Goal: Task Accomplishment & Management: Complete application form

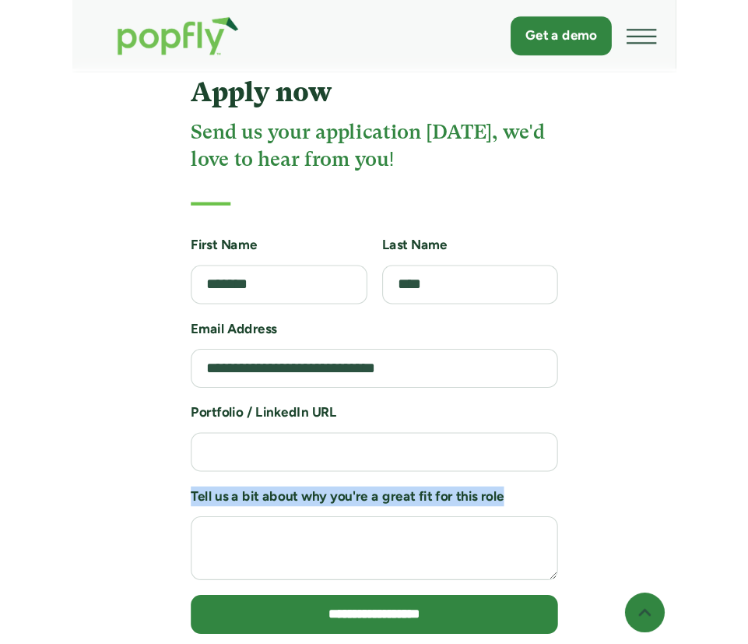
scroll to position [4021, 0]
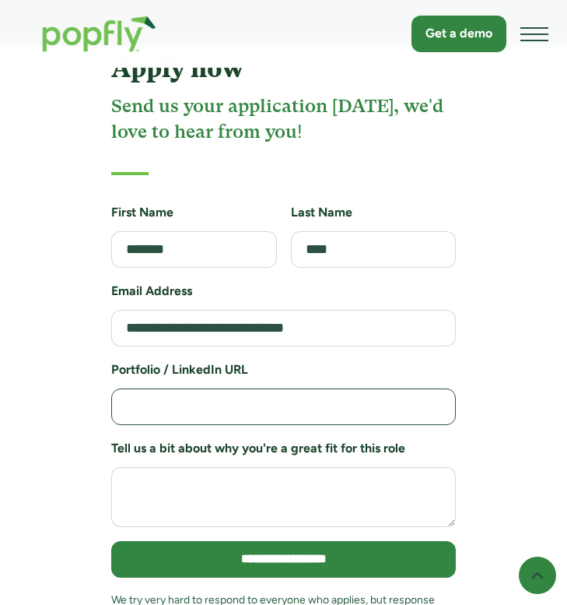
drag, startPoint x: 361, startPoint y: 391, endPoint x: 78, endPoint y: 390, distance: 283.4
click at [78, 390] on div "**********" at bounding box center [283, 353] width 567 height 613
paste input "**********"
type input "**********"
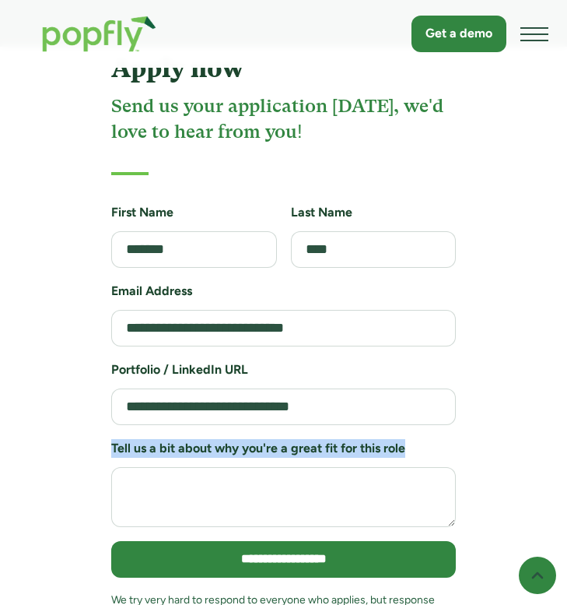
drag, startPoint x: 409, startPoint y: 431, endPoint x: 103, endPoint y: 430, distance: 306.7
click at [103, 430] on div "**********" at bounding box center [284, 353] width 382 height 598
copy h6 "Tell us a bit about why you're a great fit for this role"
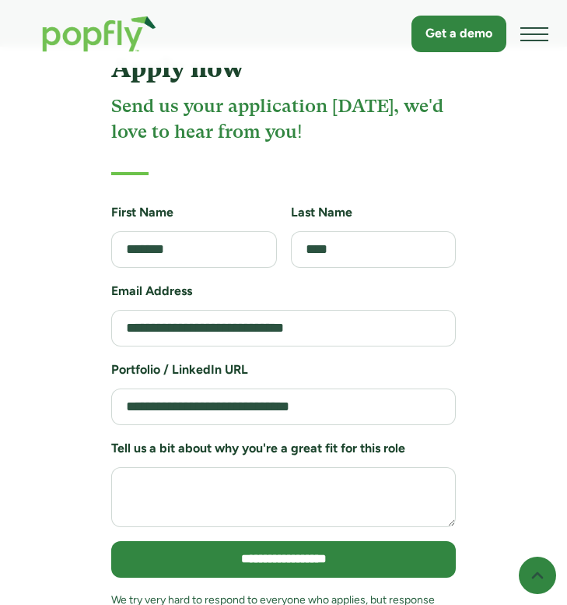
click at [329, 511] on form "**********" at bounding box center [283, 421] width 345 height 437
click at [309, 467] on textarea "Job Application Form" at bounding box center [283, 497] width 345 height 60
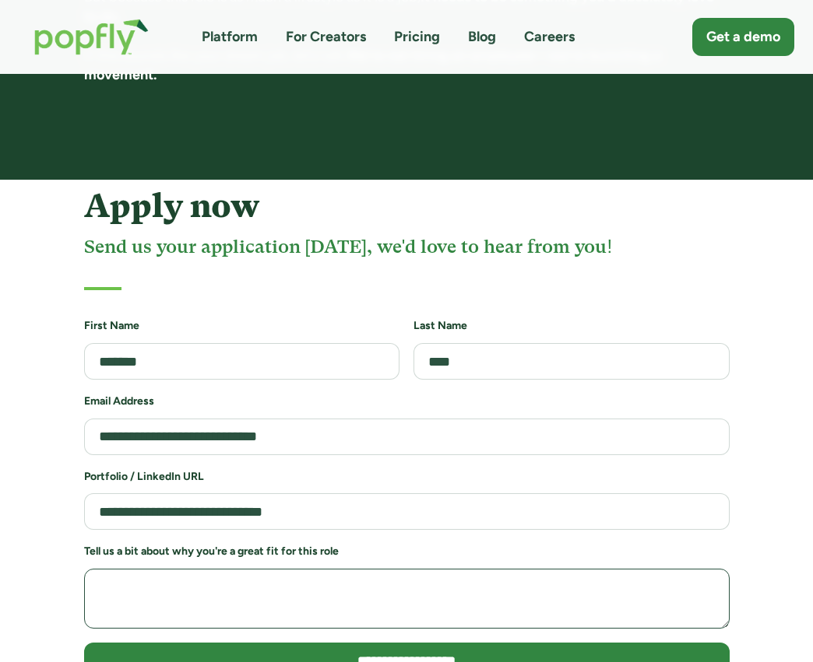
scroll to position [3206, 0]
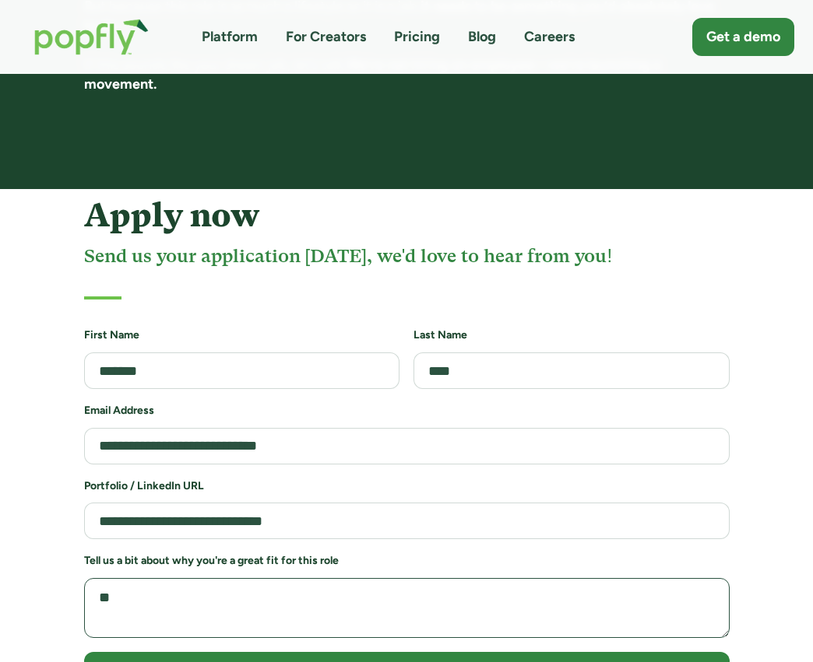
type textarea "*"
paste textarea "**********"
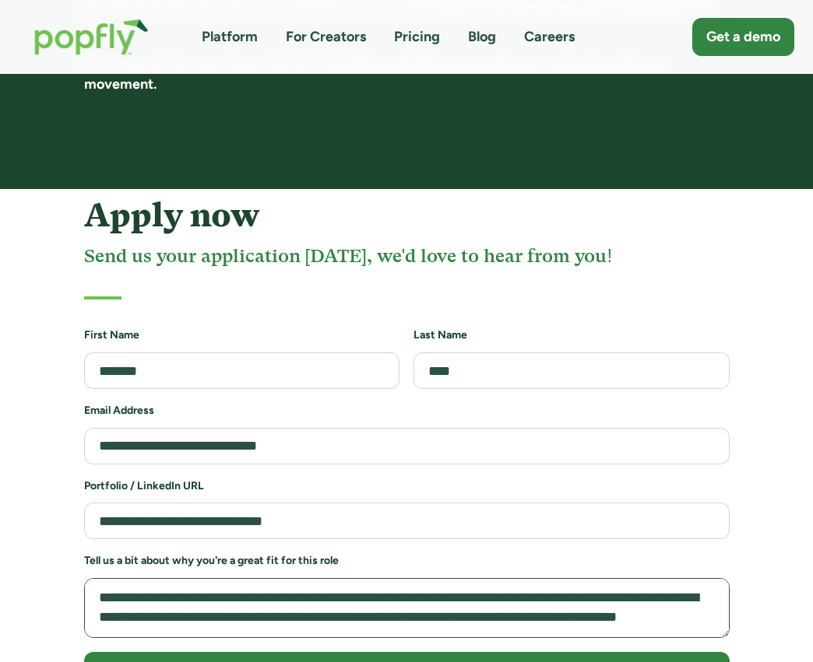
scroll to position [170, 0]
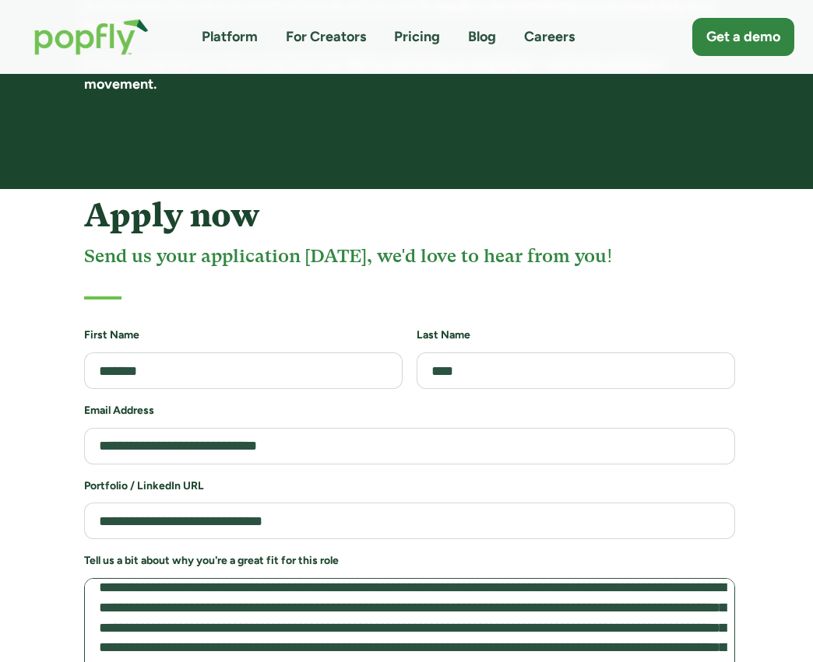
drag, startPoint x: 725, startPoint y: 596, endPoint x: 730, endPoint y: 707, distance: 110.7
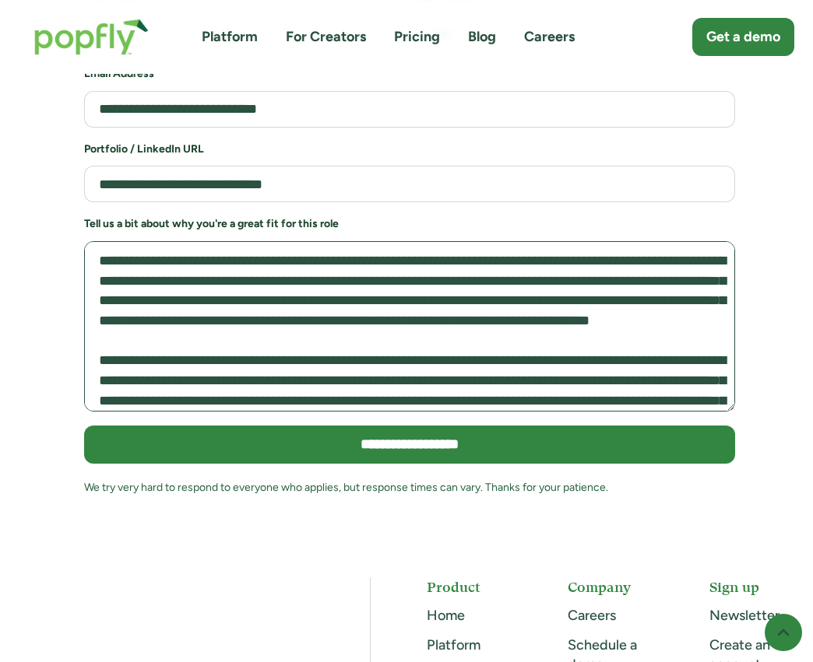
scroll to position [3, 0]
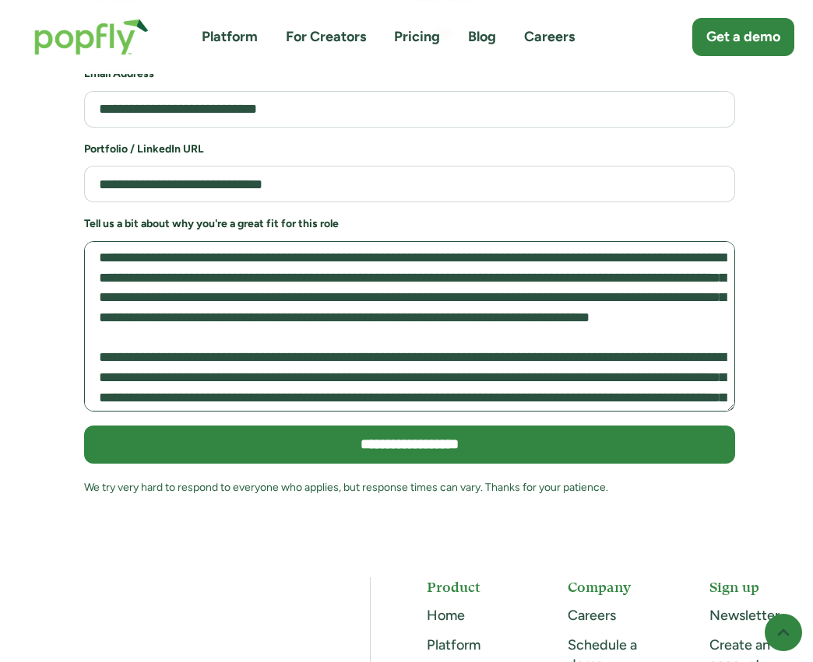
drag, startPoint x: 285, startPoint y: 292, endPoint x: 211, endPoint y: 279, distance: 75.0
click at [211, 279] on textarea "Job Application Form" at bounding box center [409, 326] width 651 height 170
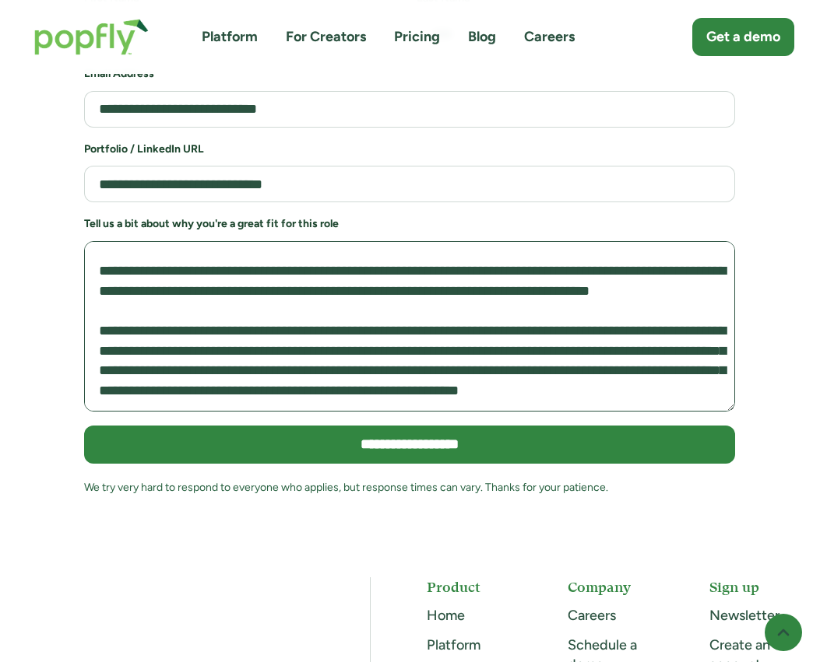
scroll to position [227, 0]
click at [237, 279] on textarea "Job Application Form" at bounding box center [409, 326] width 651 height 170
drag, startPoint x: 100, startPoint y: 302, endPoint x: 100, endPoint y: 220, distance: 81.7
click at [100, 241] on textarea "Job Application Form" at bounding box center [409, 326] width 651 height 170
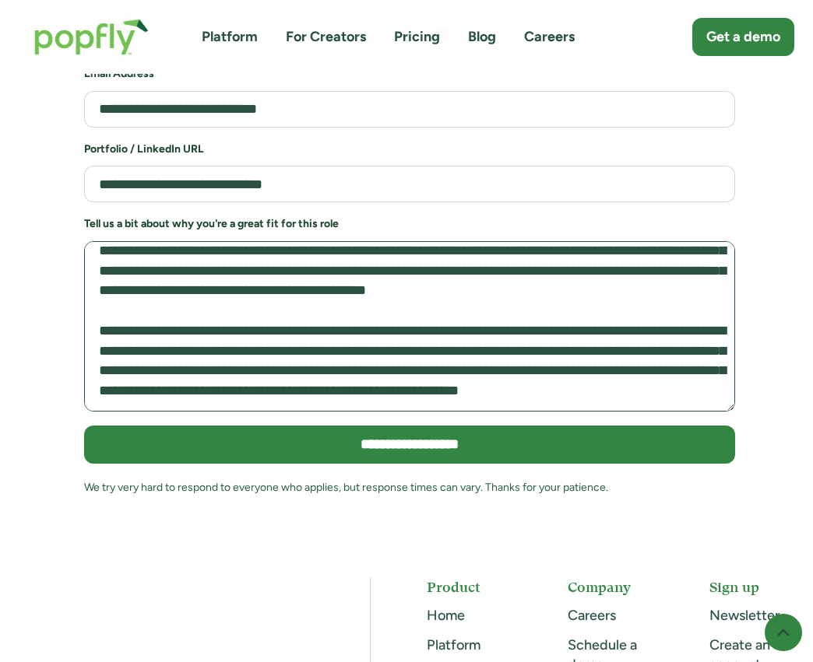
scroll to position [160, 0]
click at [184, 307] on textarea "Job Application Form" at bounding box center [409, 326] width 651 height 170
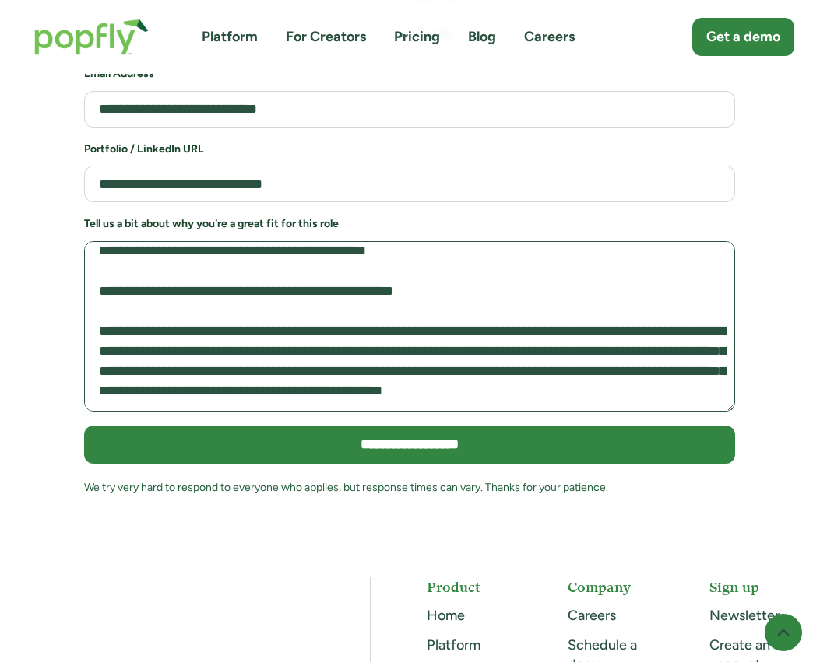
scroll to position [200, 0]
drag, startPoint x: 455, startPoint y: 269, endPoint x: 264, endPoint y: 266, distance: 190.7
click at [264, 266] on textarea "Job Application Form" at bounding box center [409, 326] width 651 height 170
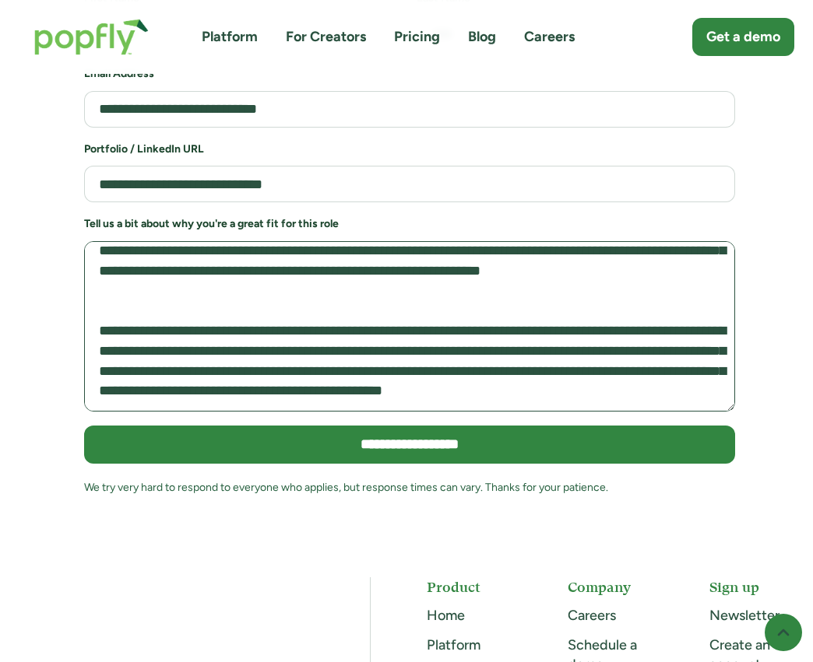
scroll to position [258, 0]
click at [551, 249] on textarea "Job Application Form" at bounding box center [409, 326] width 651 height 170
drag, startPoint x: 624, startPoint y: 242, endPoint x: 585, endPoint y: 241, distance: 39.7
click at [567, 241] on textarea "Job Application Form" at bounding box center [409, 326] width 651 height 170
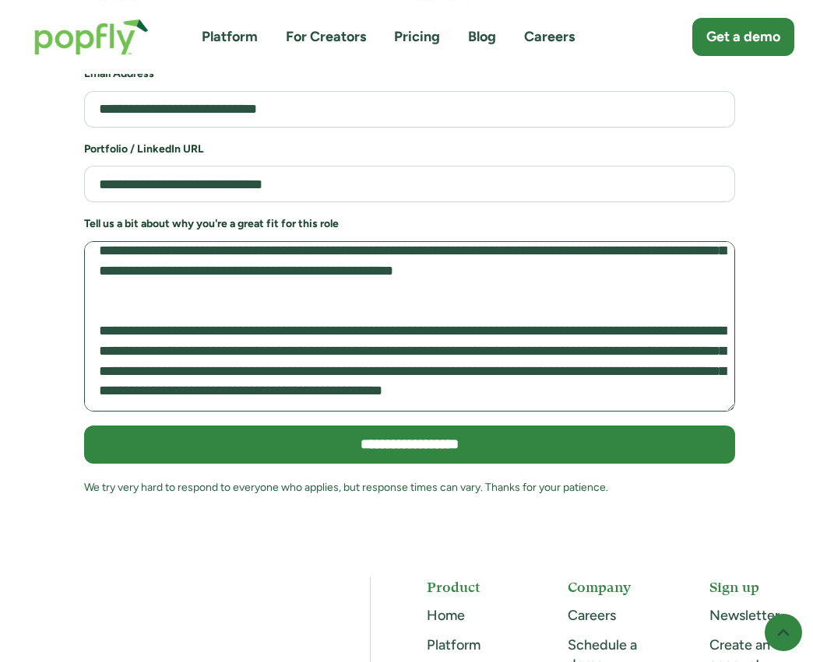
click at [567, 244] on textarea "Job Application Form" at bounding box center [409, 326] width 651 height 170
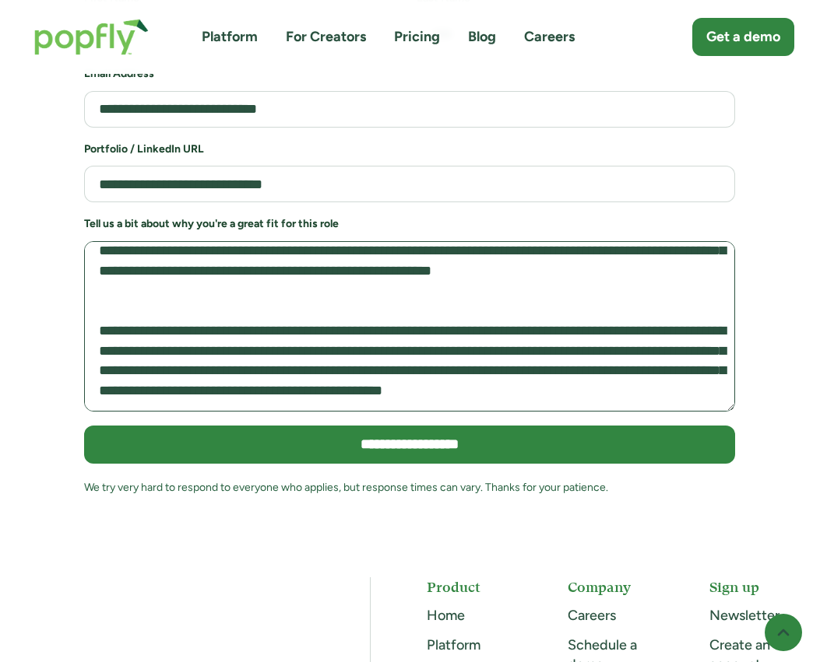
scroll to position [279, 0]
click at [406, 318] on textarea "Job Application Form" at bounding box center [409, 326] width 651 height 170
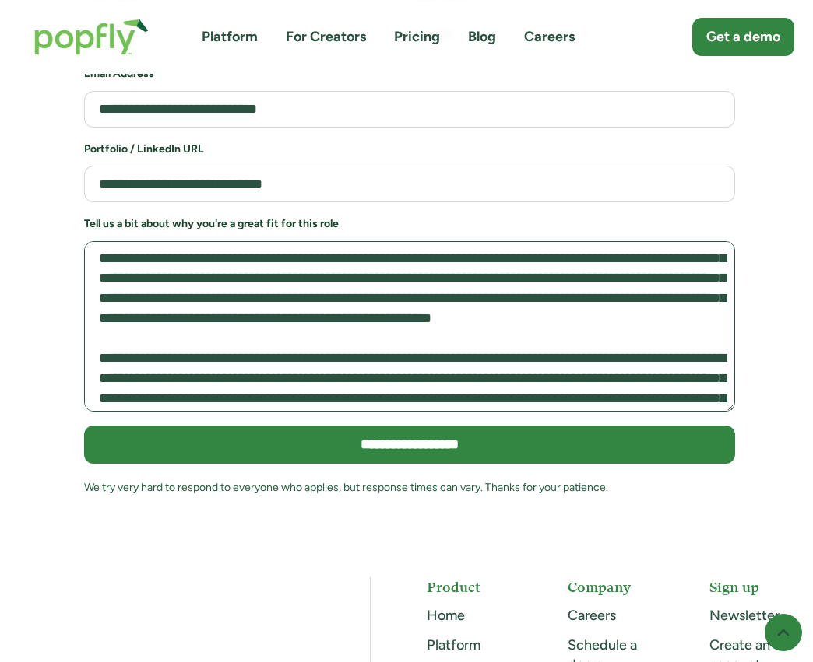
scroll to position [310, 0]
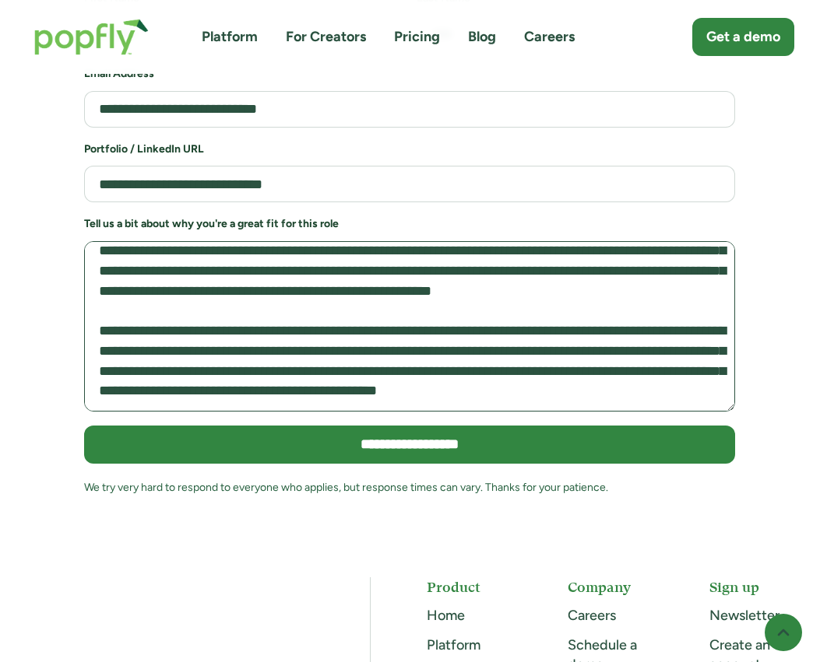
click at [567, 241] on textarea "Job Application Form" at bounding box center [409, 326] width 651 height 170
click at [567, 359] on textarea "Job Application Form" at bounding box center [409, 326] width 651 height 170
click at [515, 241] on textarea "Job Application Form" at bounding box center [409, 326] width 651 height 170
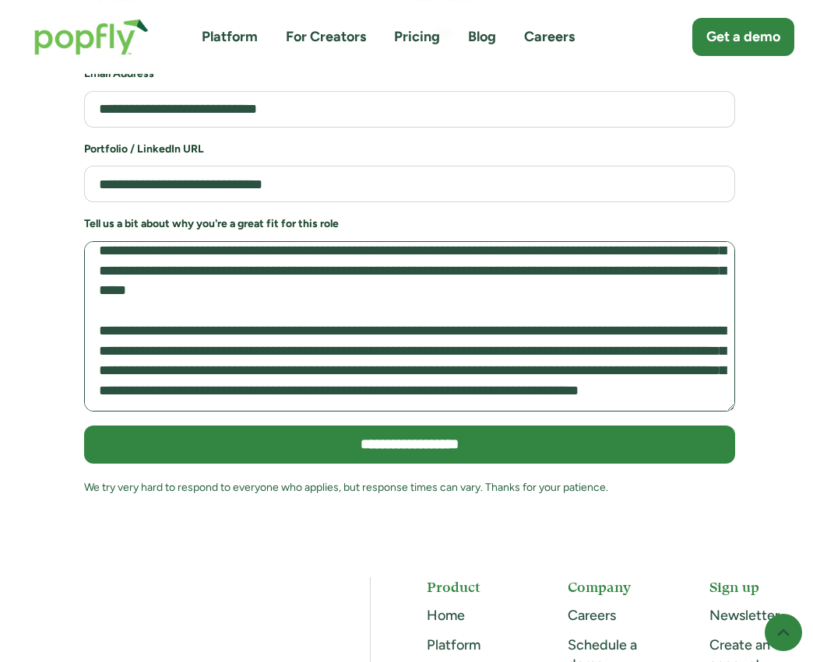
drag, startPoint x: 676, startPoint y: 241, endPoint x: 466, endPoint y: 248, distance: 211.1
click at [466, 248] on textarea "Job Application Form" at bounding box center [409, 326] width 651 height 170
drag, startPoint x: 683, startPoint y: 244, endPoint x: 442, endPoint y: 245, distance: 240.5
click at [442, 245] on textarea "Job Application Form" at bounding box center [409, 326] width 651 height 170
click at [466, 286] on textarea "Job Application Form" at bounding box center [409, 326] width 651 height 170
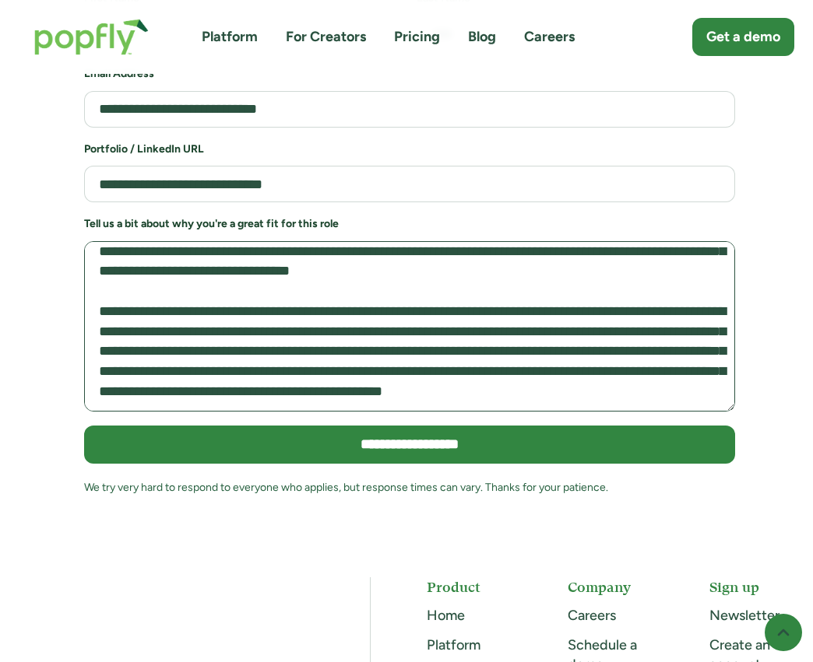
scroll to position [370, 0]
click at [182, 344] on textarea "Job Application Form" at bounding box center [409, 326] width 651 height 170
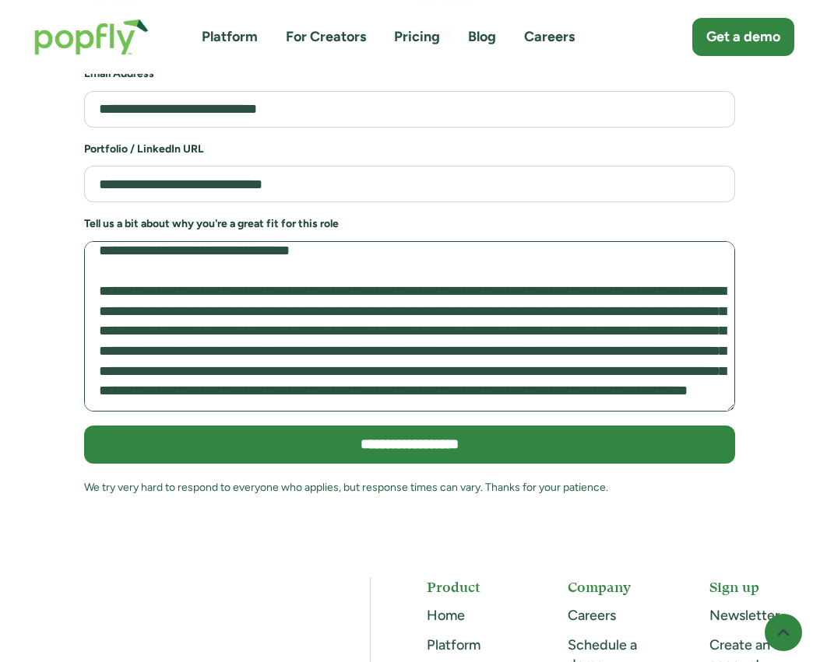
scroll to position [390, 0]
paste textarea "**********"
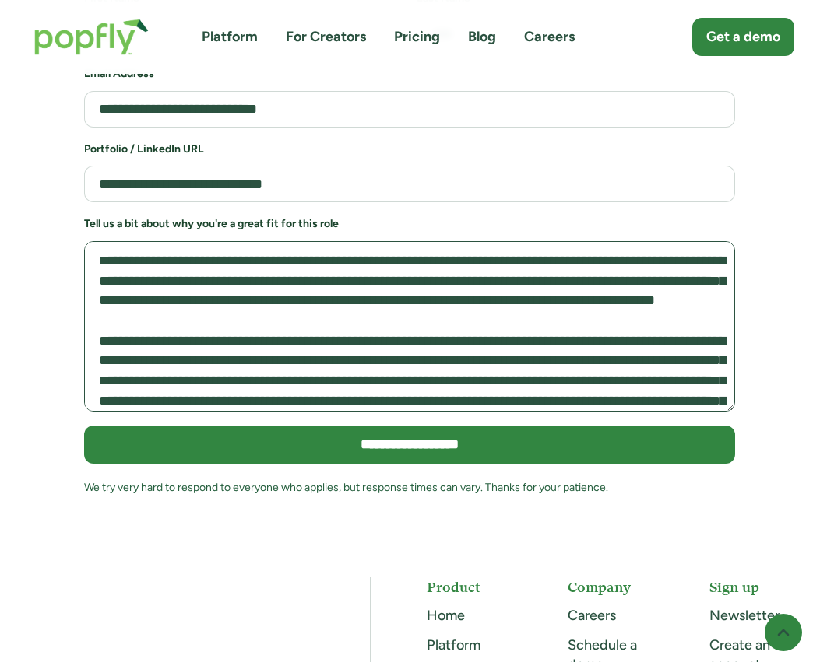
scroll to position [3530, 0]
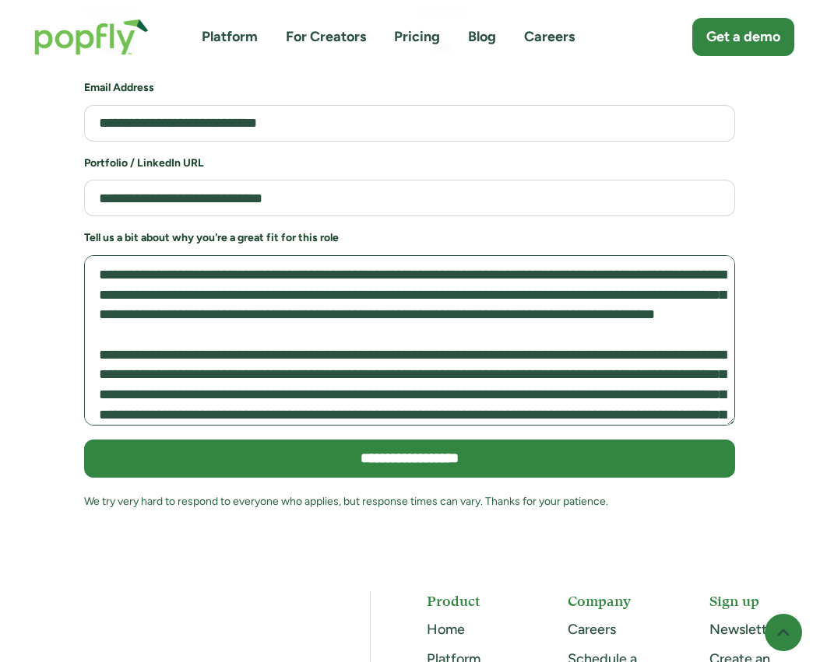
click at [323, 258] on textarea "Job Application Form" at bounding box center [409, 340] width 651 height 170
click at [267, 255] on textarea "Job Application Form" at bounding box center [409, 340] width 651 height 170
click at [378, 274] on textarea "Job Application Form" at bounding box center [409, 340] width 651 height 170
click at [459, 322] on textarea "Job Application Form" at bounding box center [409, 340] width 651 height 170
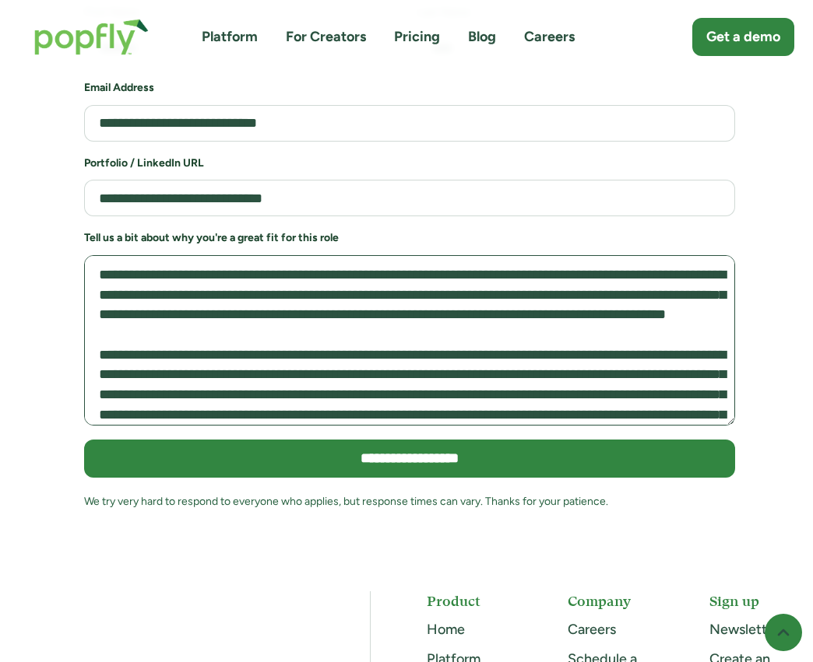
click at [406, 276] on textarea "Job Application Form" at bounding box center [409, 340] width 651 height 170
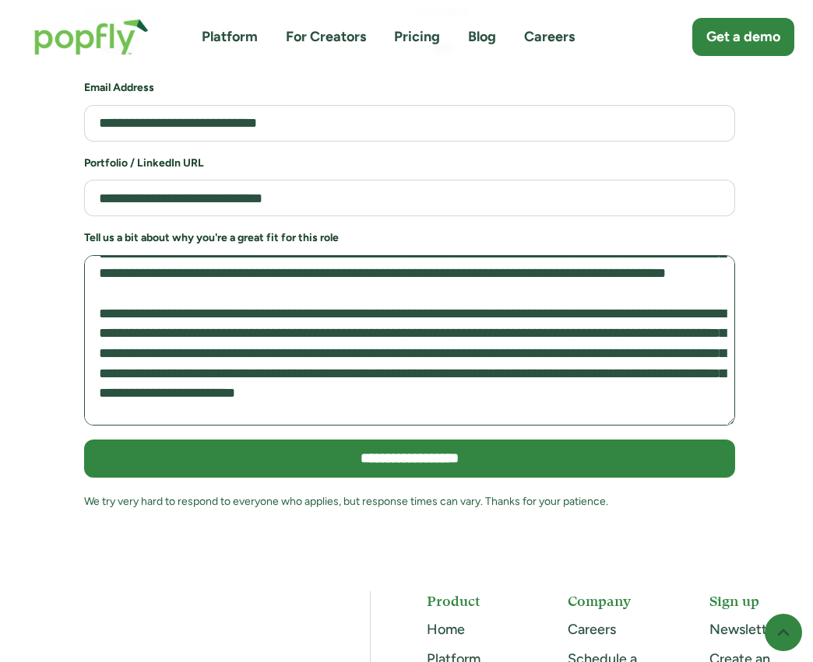
scroll to position [58, 0]
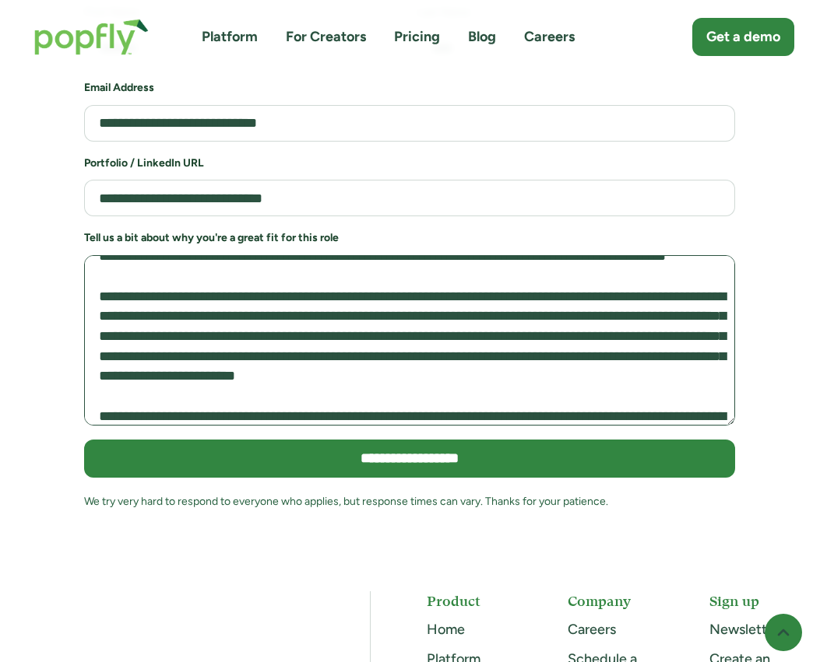
click at [178, 316] on textarea "Job Application Form" at bounding box center [409, 340] width 651 height 170
click at [124, 360] on textarea "Job Application Form" at bounding box center [409, 340] width 651 height 170
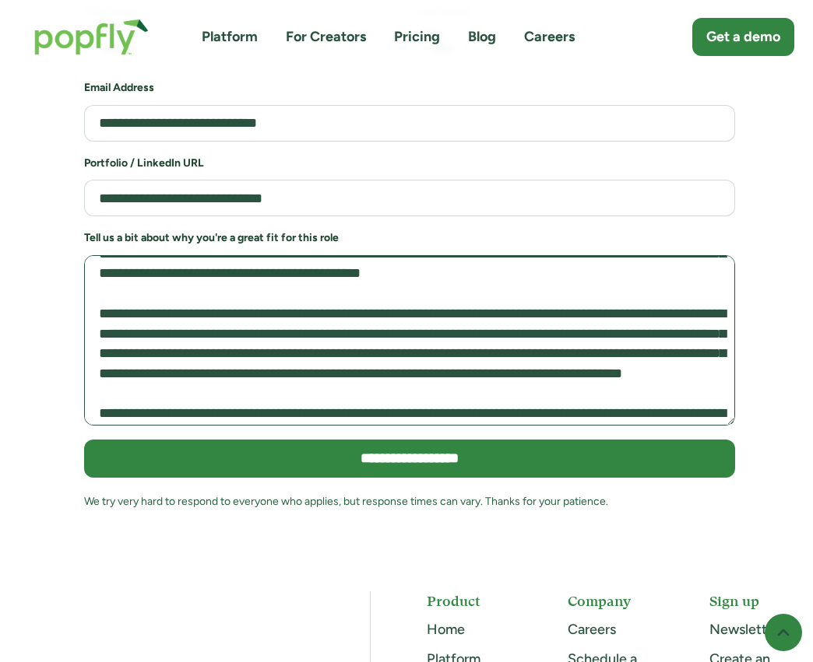
scroll to position [162, 0]
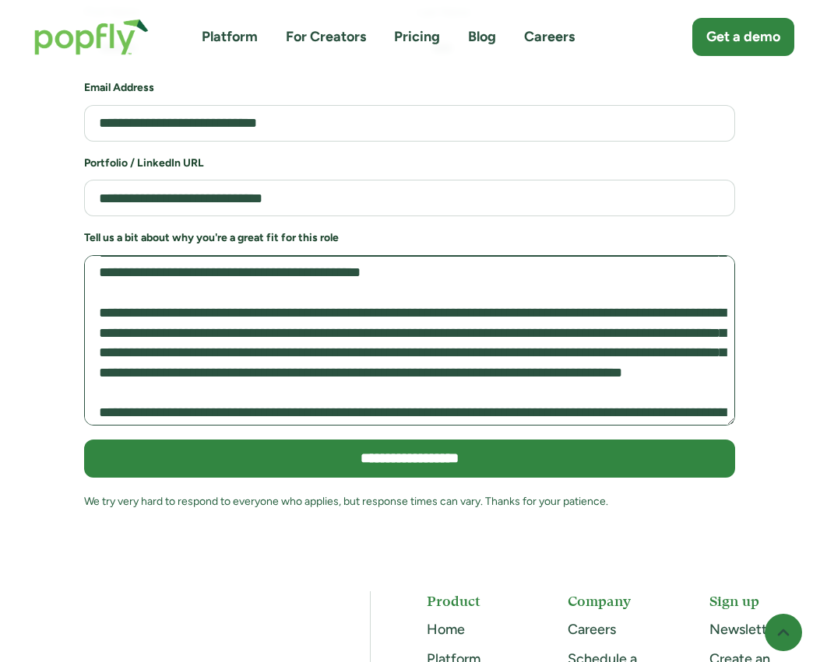
click at [465, 336] on textarea "Job Application Form" at bounding box center [409, 340] width 651 height 170
click at [530, 332] on textarea "Job Application Form" at bounding box center [409, 340] width 651 height 170
click at [206, 357] on textarea "Job Application Form" at bounding box center [409, 340] width 651 height 170
click at [346, 366] on textarea "Job Application Form" at bounding box center [409, 340] width 651 height 170
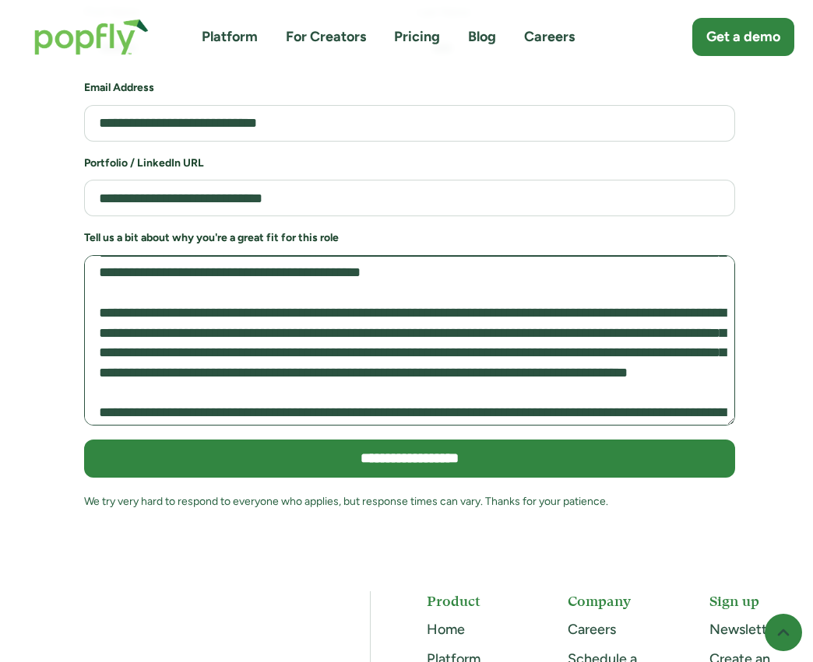
click at [278, 350] on textarea "Job Application Form" at bounding box center [409, 340] width 651 height 170
click at [171, 354] on textarea "Job Application Form" at bounding box center [409, 340] width 651 height 170
drag, startPoint x: 189, startPoint y: 357, endPoint x: 86, endPoint y: 357, distance: 102.8
click at [86, 357] on textarea "Job Application Form" at bounding box center [409, 340] width 651 height 170
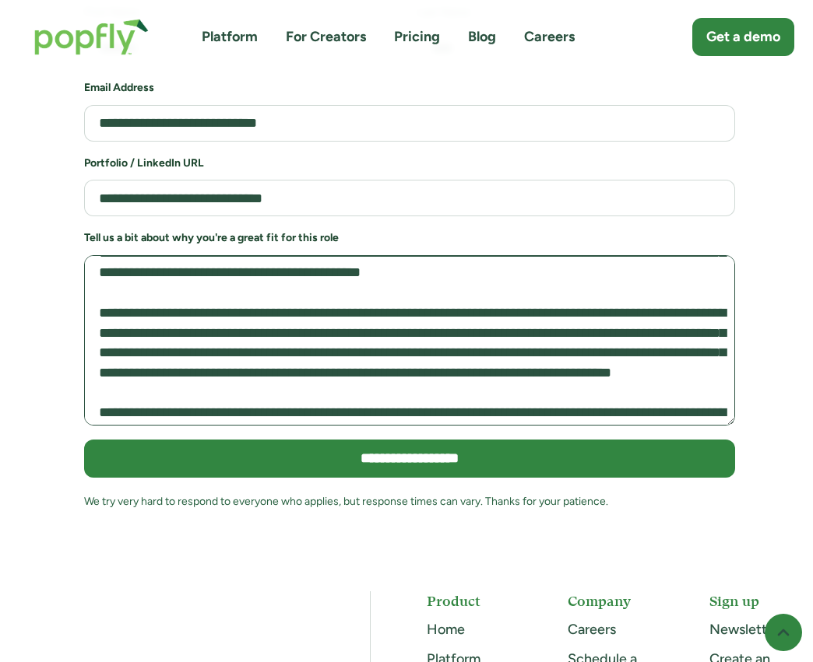
click at [335, 355] on textarea "Job Application Form" at bounding box center [409, 340] width 651 height 170
click at [438, 364] on textarea "Job Application Form" at bounding box center [409, 340] width 651 height 170
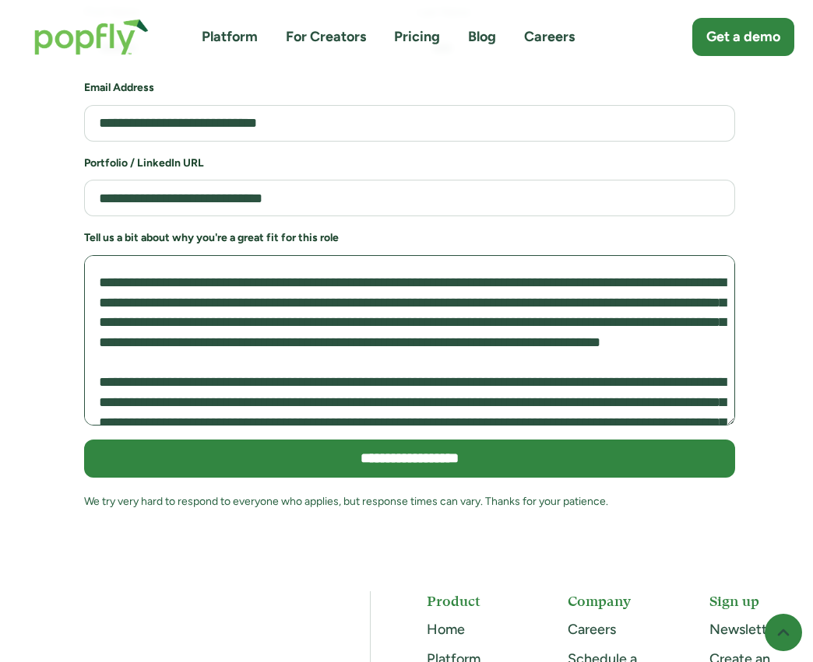
scroll to position [194, 0]
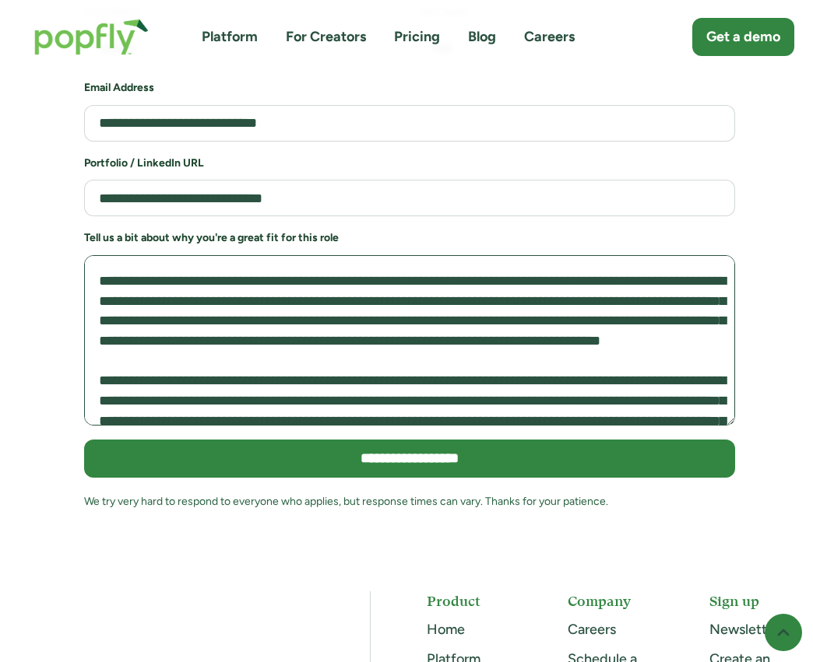
click at [567, 323] on textarea "Job Application Form" at bounding box center [409, 340] width 651 height 170
click at [294, 350] on textarea "Job Application Form" at bounding box center [409, 340] width 651 height 170
click at [371, 350] on textarea "Job Application Form" at bounding box center [409, 340] width 651 height 170
click at [292, 347] on textarea "Job Application Form" at bounding box center [409, 340] width 651 height 170
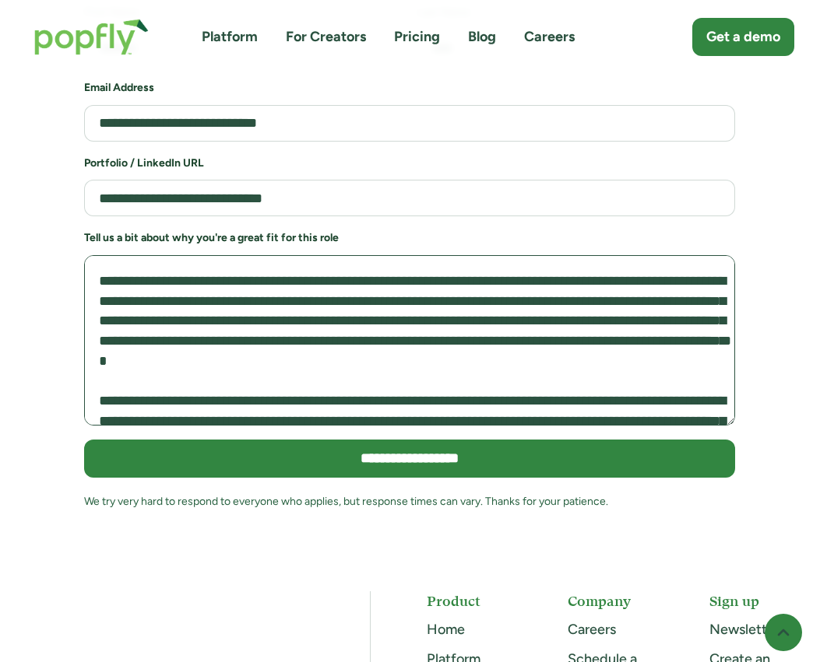
click at [420, 337] on textarea "Job Application Form" at bounding box center [409, 340] width 651 height 170
click at [419, 341] on textarea "Job Application Form" at bounding box center [409, 340] width 651 height 170
click at [497, 346] on textarea "Job Application Form" at bounding box center [409, 340] width 651 height 170
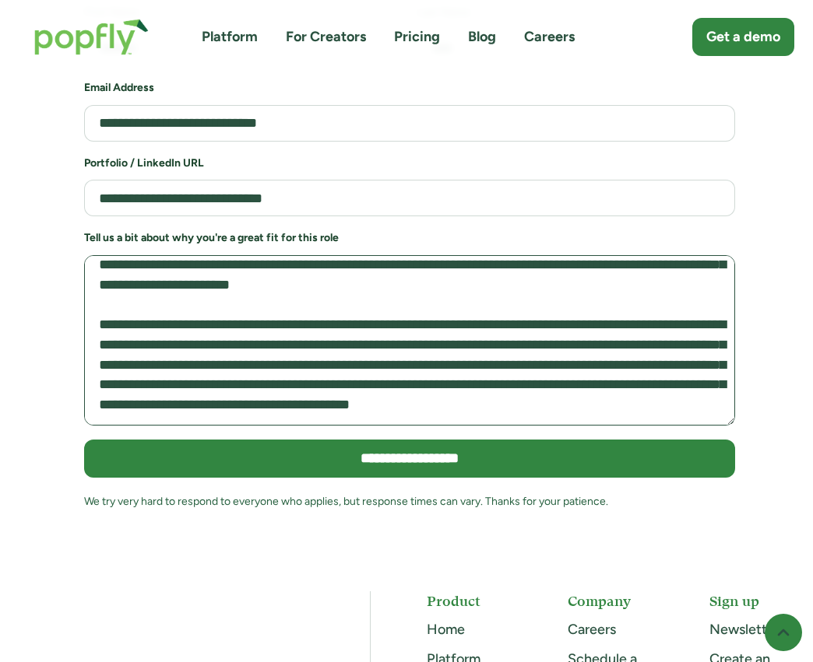
scroll to position [292, 0]
click at [567, 263] on textarea "Job Application Form" at bounding box center [409, 340] width 651 height 170
click at [152, 321] on textarea "Job Application Form" at bounding box center [409, 340] width 651 height 170
click at [567, 328] on textarea "Job Application Form" at bounding box center [409, 340] width 651 height 170
click at [140, 323] on textarea "Job Application Form" at bounding box center [409, 340] width 651 height 170
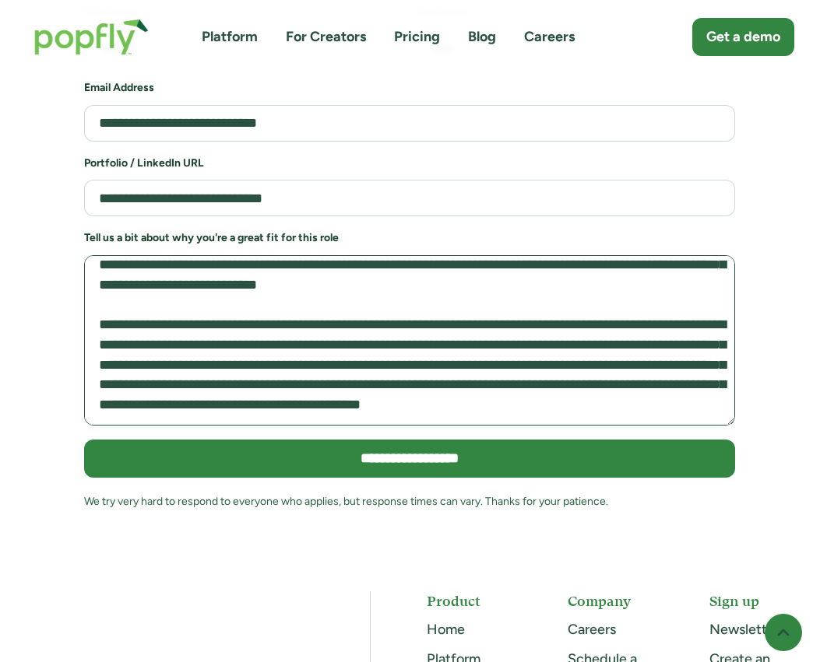
click at [567, 326] on textarea "Job Application Form" at bounding box center [409, 340] width 651 height 170
click at [567, 348] on textarea "Job Application Form" at bounding box center [409, 340] width 651 height 170
click at [398, 360] on textarea "Job Application Form" at bounding box center [409, 340] width 651 height 170
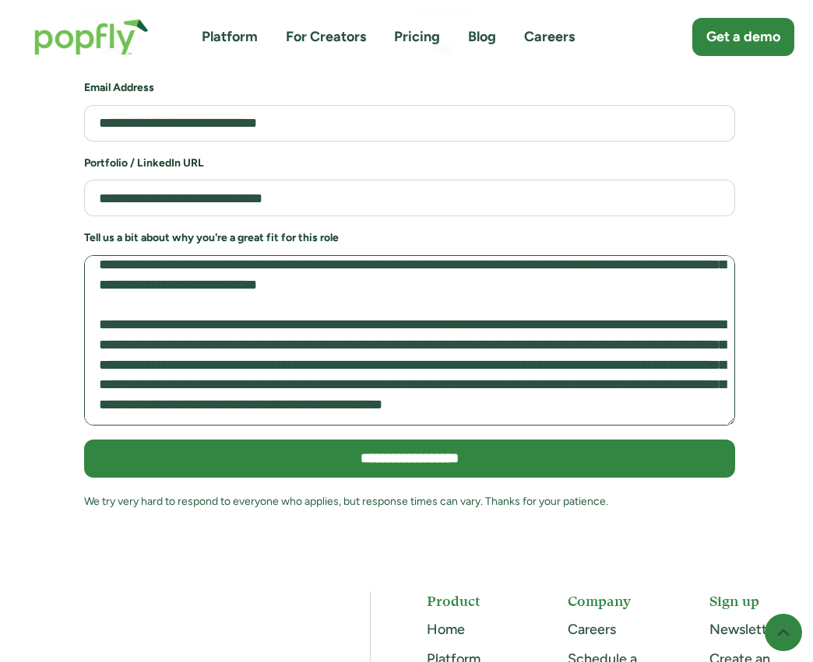
click at [567, 304] on textarea "Job Application Form" at bounding box center [409, 340] width 651 height 170
click at [196, 382] on textarea "Job Application Form" at bounding box center [409, 340] width 651 height 170
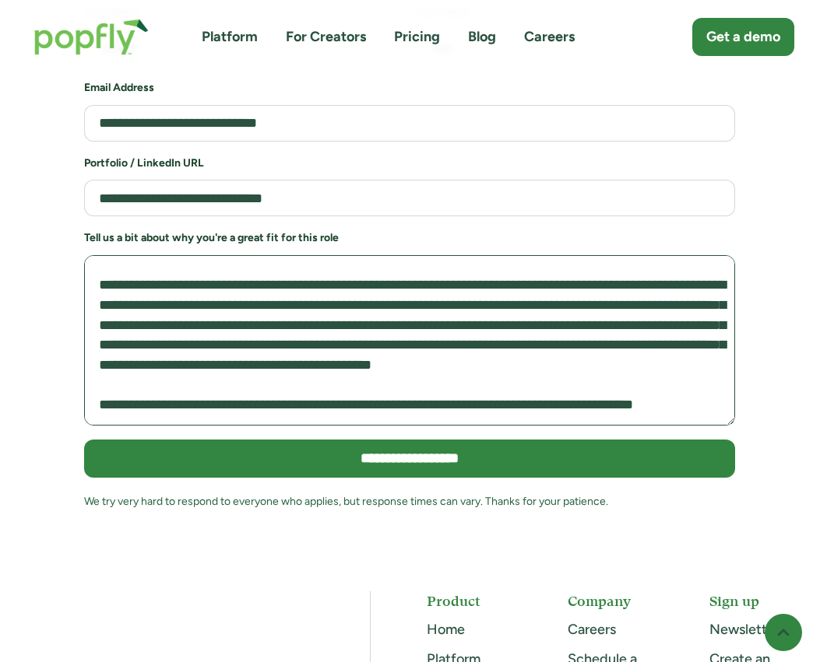
scroll to position [379, 0]
click at [422, 351] on textarea "Job Application Form" at bounding box center [409, 340] width 651 height 170
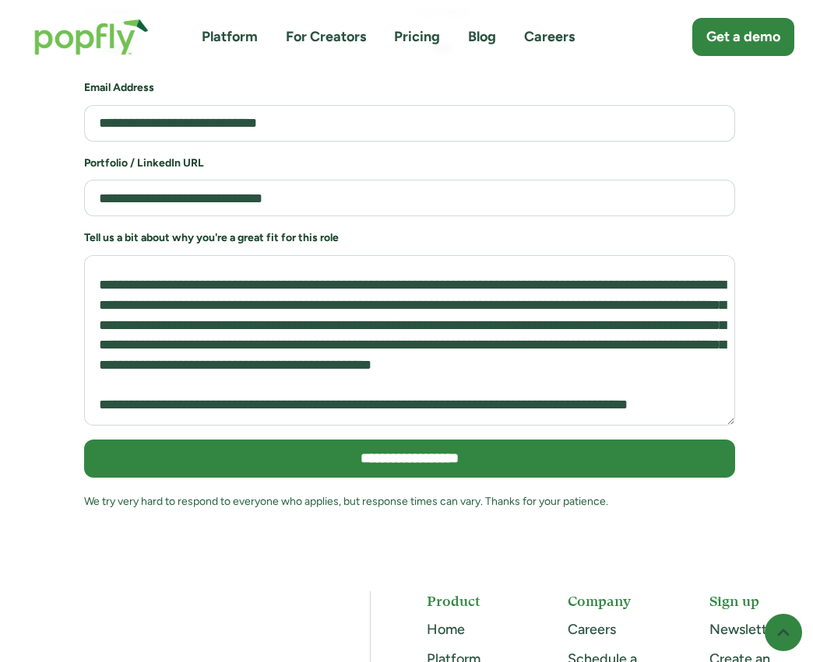
click at [567, 373] on div "**********" at bounding box center [406, 205] width 813 height 663
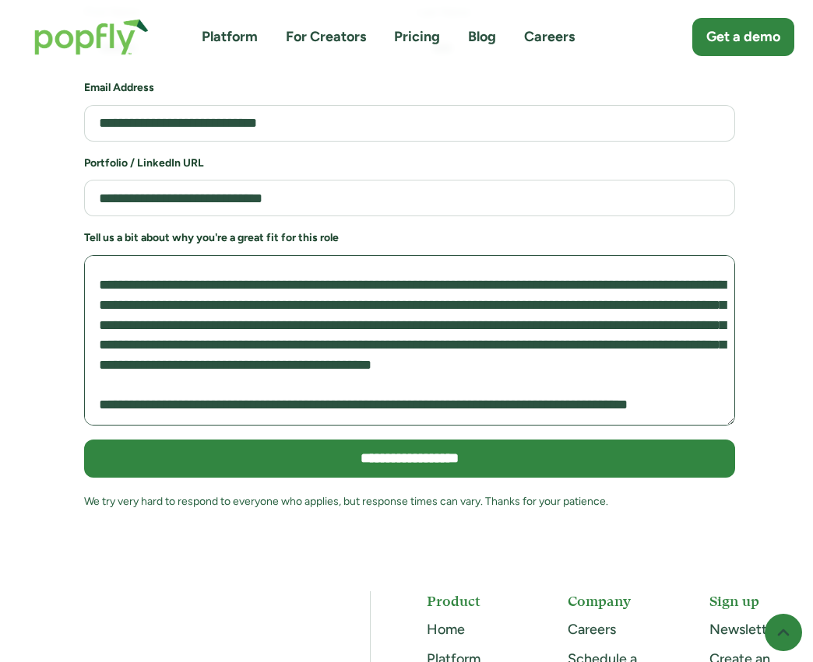
drag, startPoint x: 720, startPoint y: 369, endPoint x: 423, endPoint y: 364, distance: 297.4
click at [423, 364] on textarea "Job Application Form" at bounding box center [409, 340] width 651 height 170
click at [413, 367] on textarea "Job Application Form" at bounding box center [409, 340] width 651 height 170
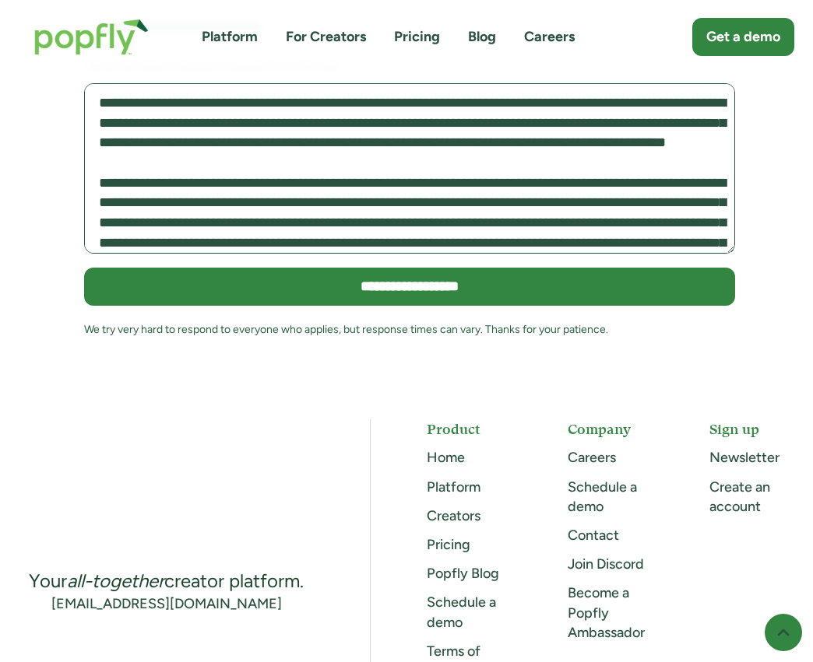
scroll to position [3702, 0]
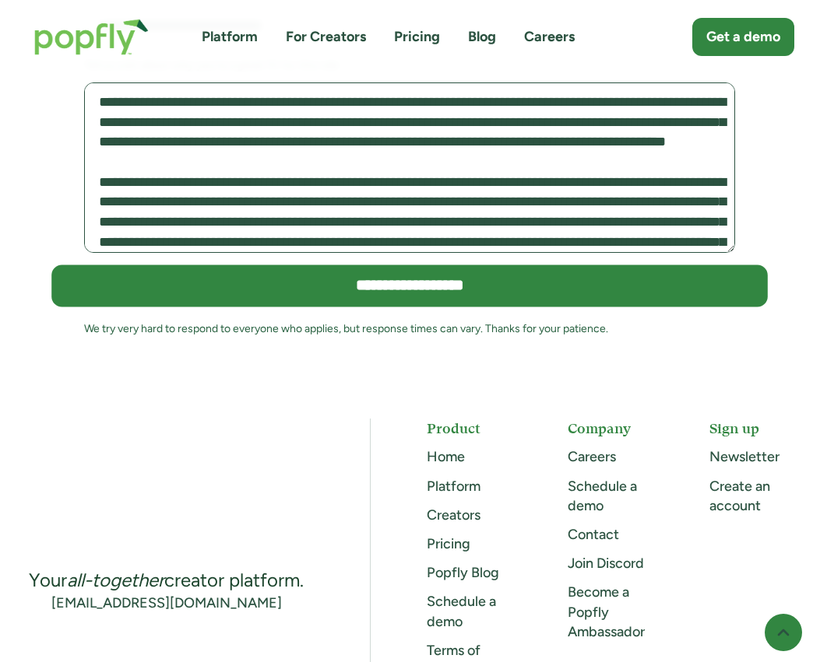
type textarea "**********"
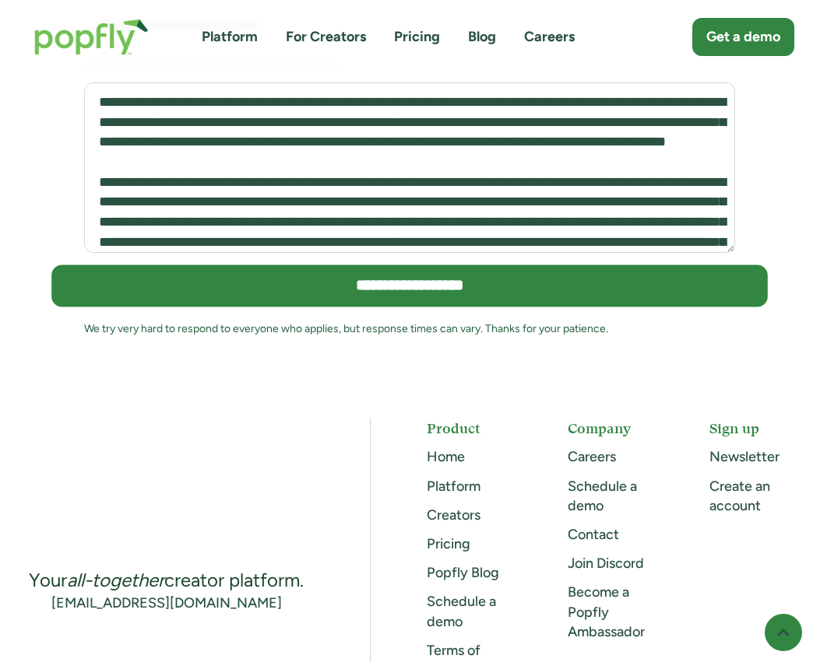
click at [336, 265] on input "**********" at bounding box center [409, 286] width 716 height 42
type input "**********"
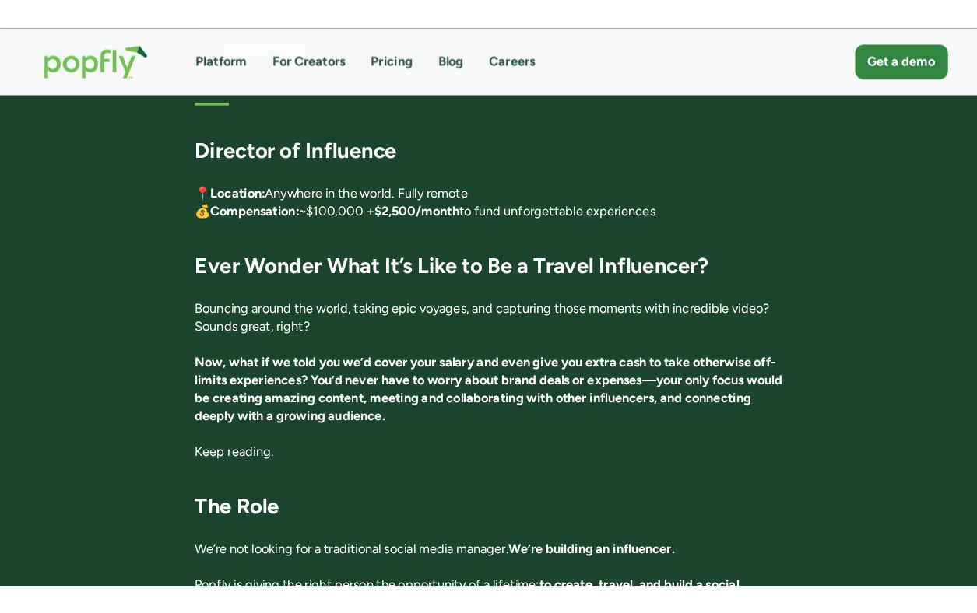
scroll to position [269, 0]
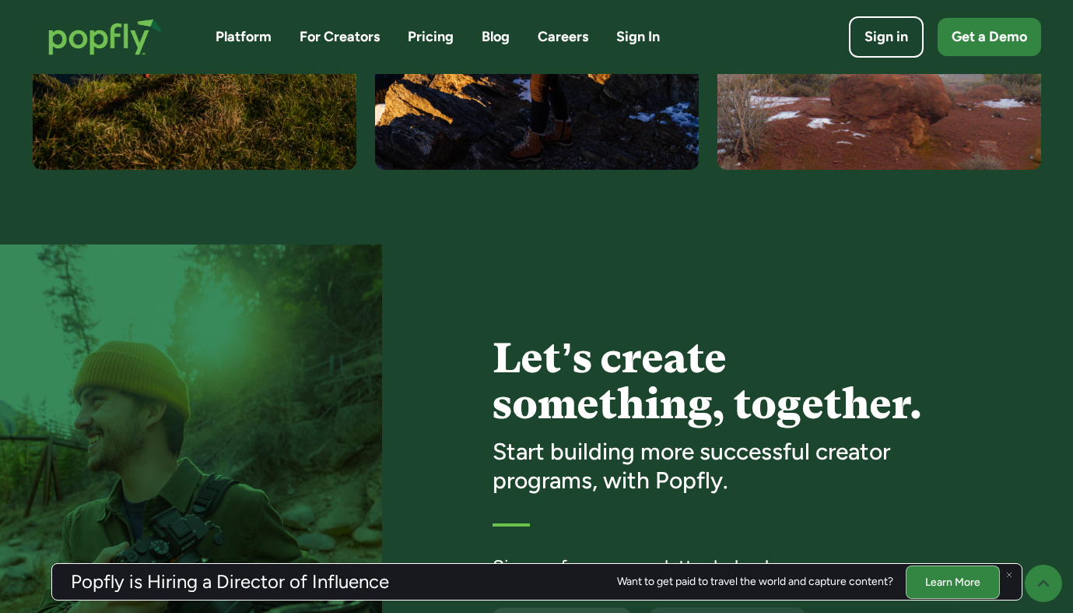
scroll to position [4130, 0]
